Goal: Information Seeking & Learning: Understand process/instructions

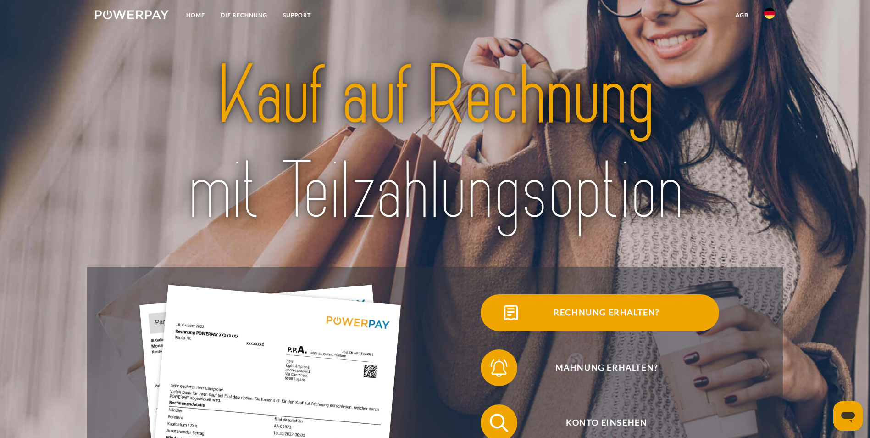
click at [494, 327] on span "Rechnung erhalten?" at bounding box center [606, 312] width 225 height 37
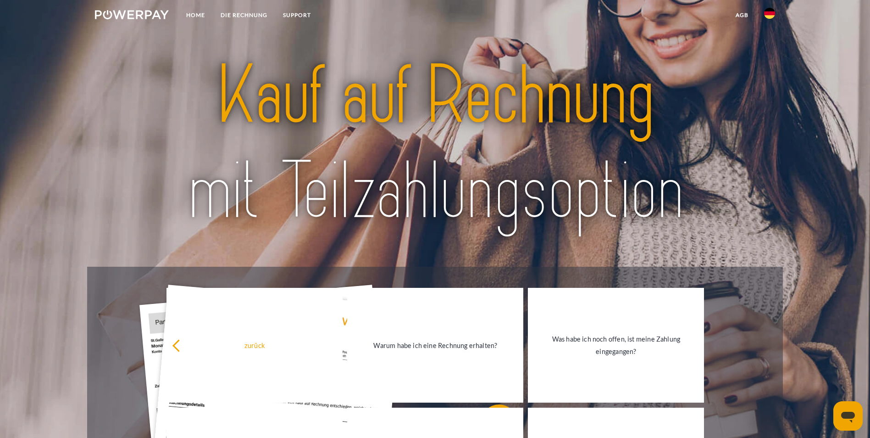
click at [562, 226] on img at bounding box center [434, 144] width 613 height 200
click at [155, 10] on img at bounding box center [132, 14] width 74 height 9
click at [193, 12] on link "Home" at bounding box center [195, 15] width 34 height 17
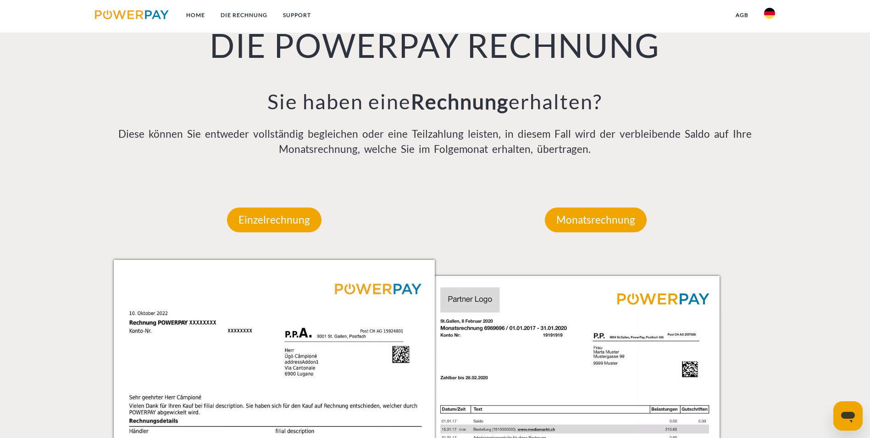
scroll to position [755, 0]
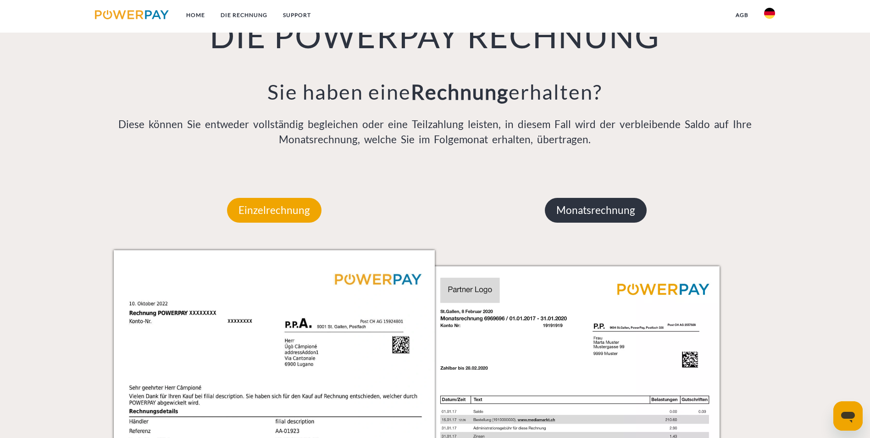
click at [619, 198] on p "Monatsrechnung" at bounding box center [596, 210] width 102 height 25
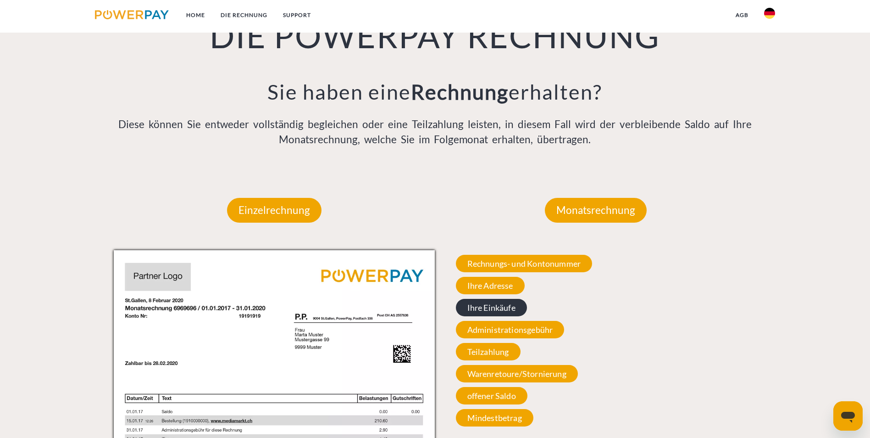
click at [504, 299] on span "Ihre Einkäufe" at bounding box center [491, 307] width 71 height 17
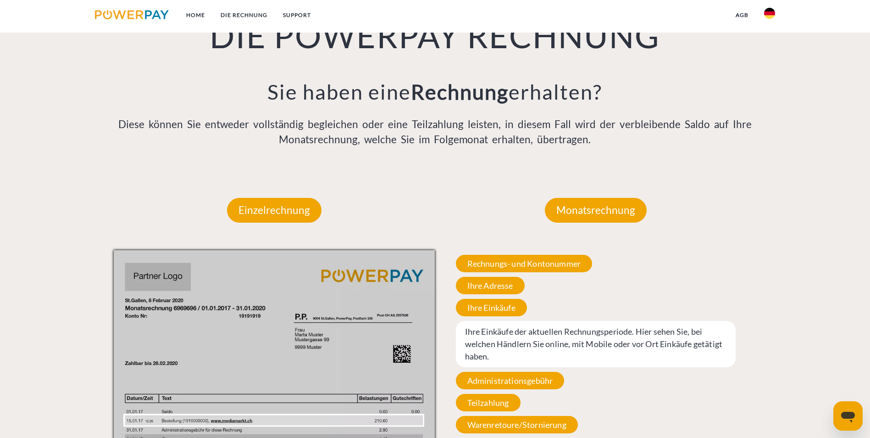
click at [593, 338] on div "Rechnungs- und Kontonummer Ihre Rechnungs –und Kontonummer. Bitte geben Sie die…" at bounding box center [596, 366] width 322 height 232
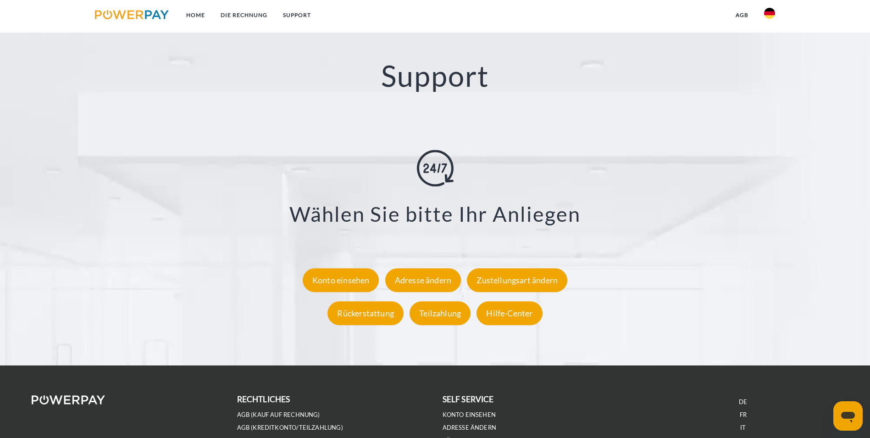
scroll to position [1706, 0]
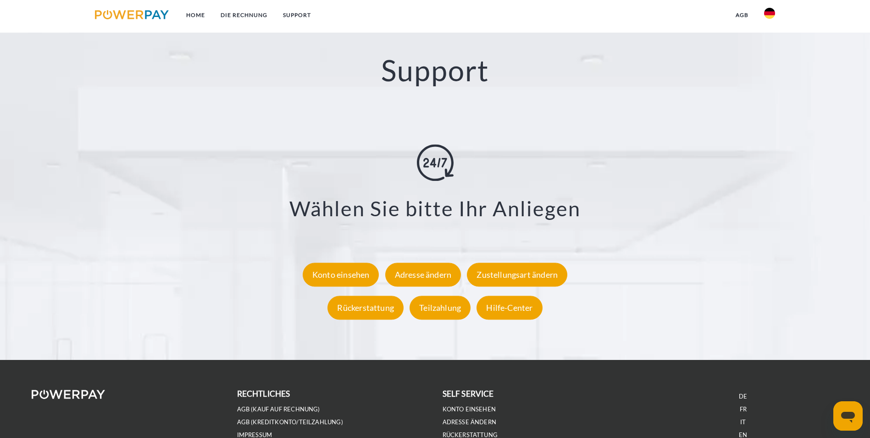
click at [747, 431] on link "EN" at bounding box center [743, 435] width 8 height 8
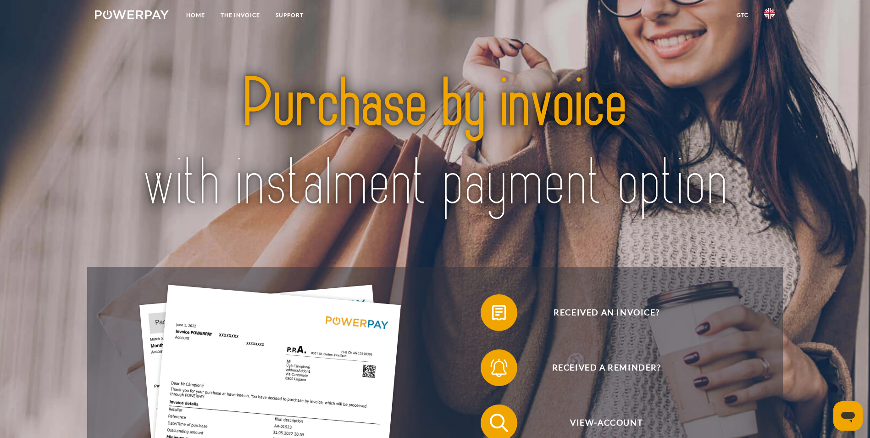
click at [464, 120] on img at bounding box center [434, 144] width 613 height 200
click at [761, 234] on div at bounding box center [435, 144] width 696 height 245
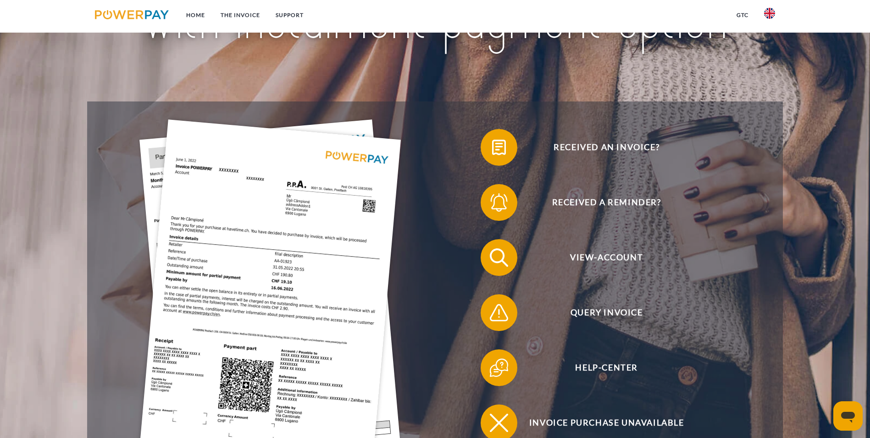
scroll to position [220, 0]
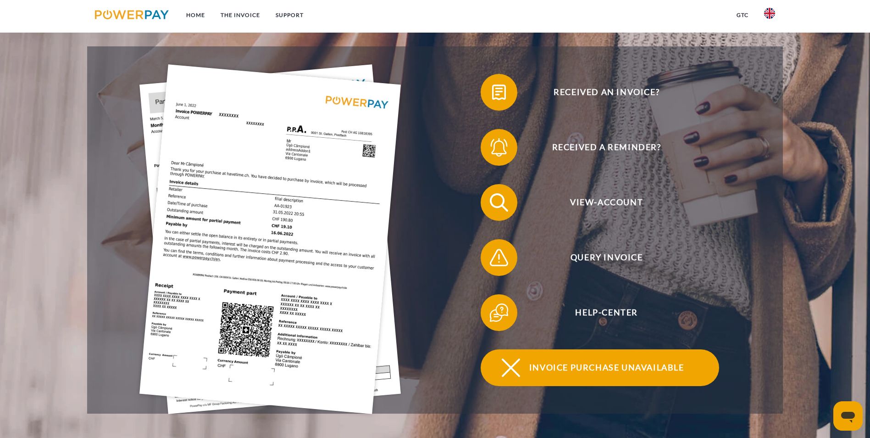
click at [622, 349] on span "Invoice purchase unavailable" at bounding box center [606, 367] width 225 height 37
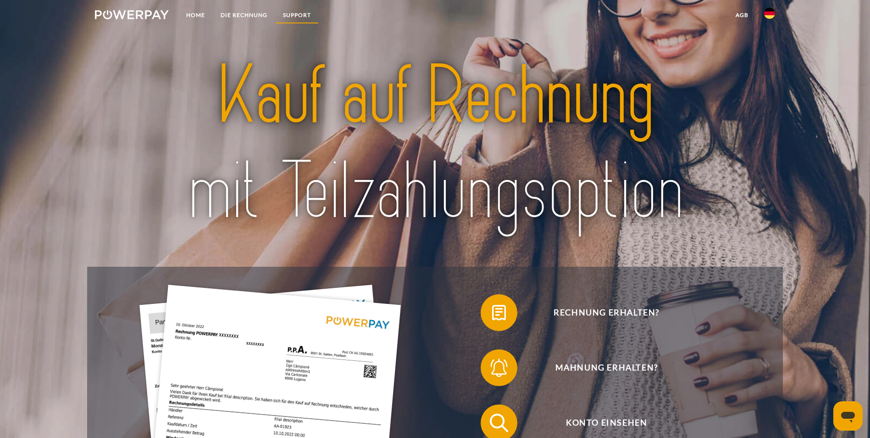
click at [290, 12] on link "SUPPORT" at bounding box center [297, 15] width 44 height 17
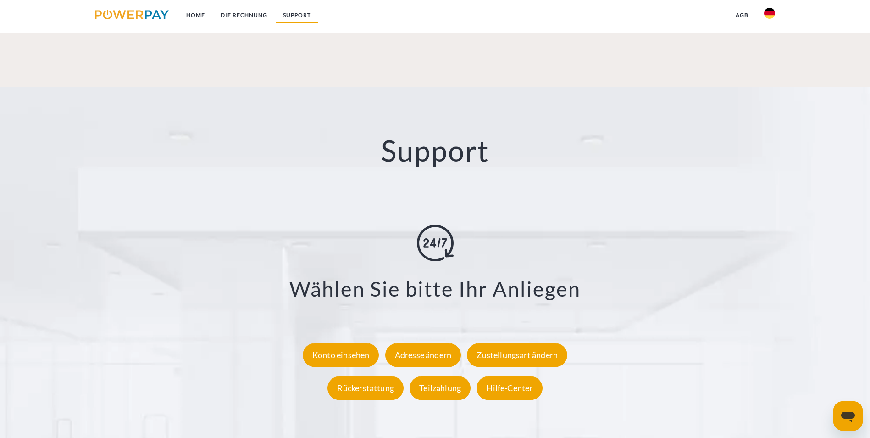
scroll to position [1633, 0]
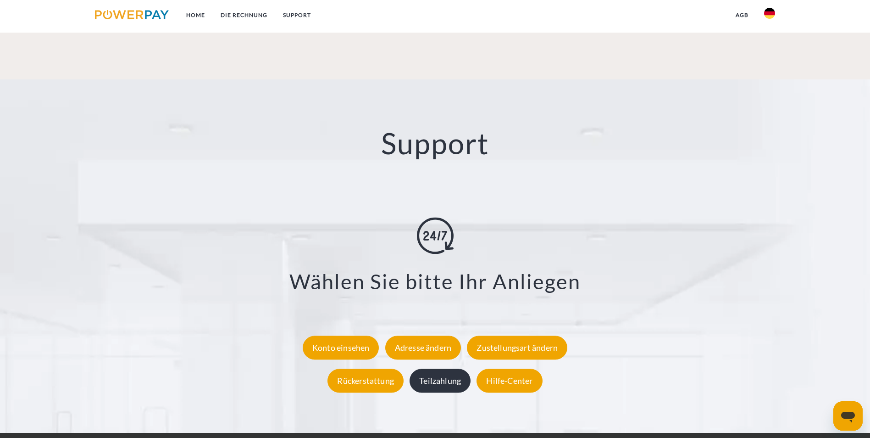
click at [434, 368] on div "Teilzahlung" at bounding box center [440, 380] width 61 height 24
click at [483, 368] on div "Hilfe-Center" at bounding box center [510, 380] width 66 height 24
